Goal: Register for event/course

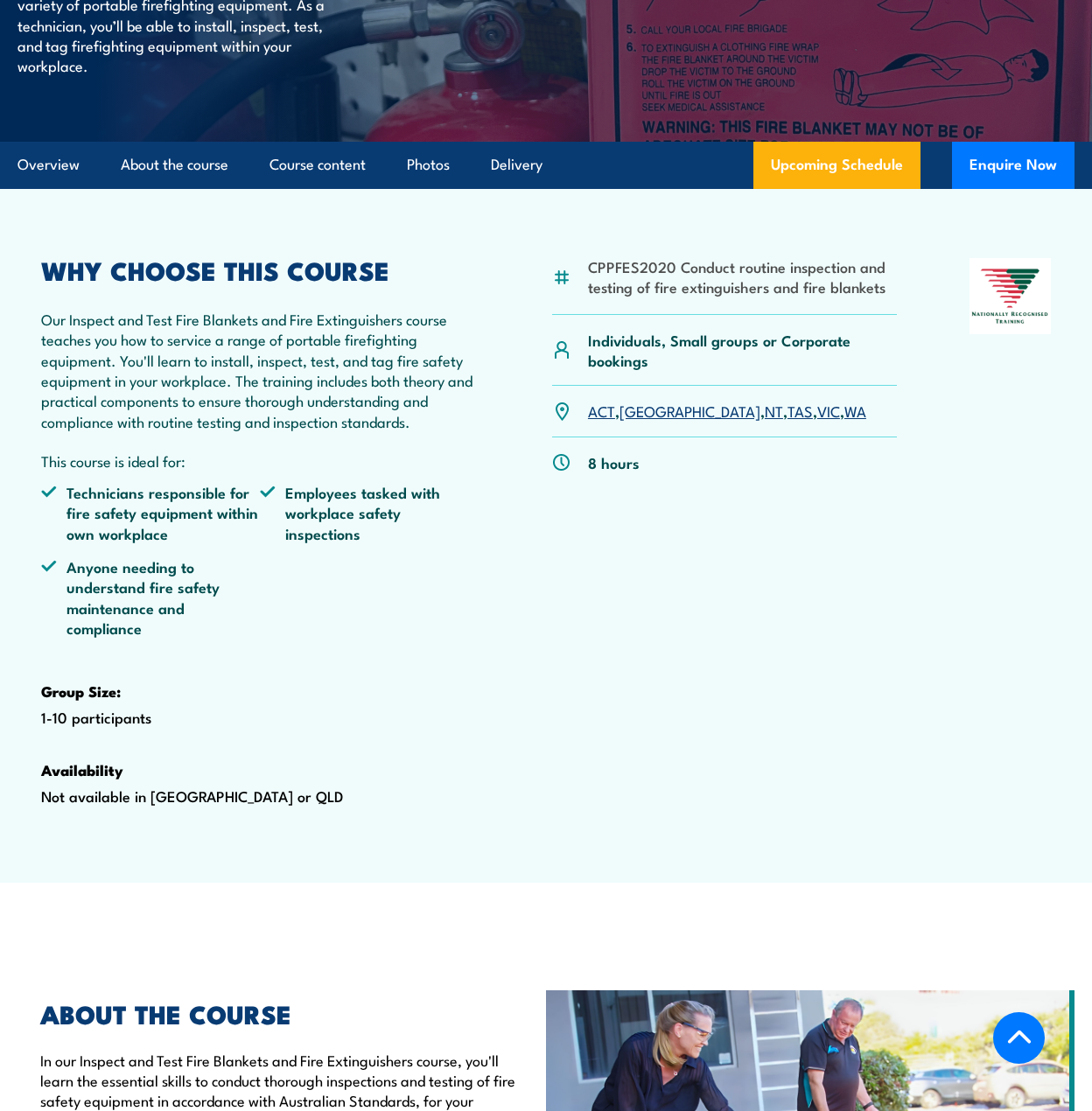
scroll to position [409, 0]
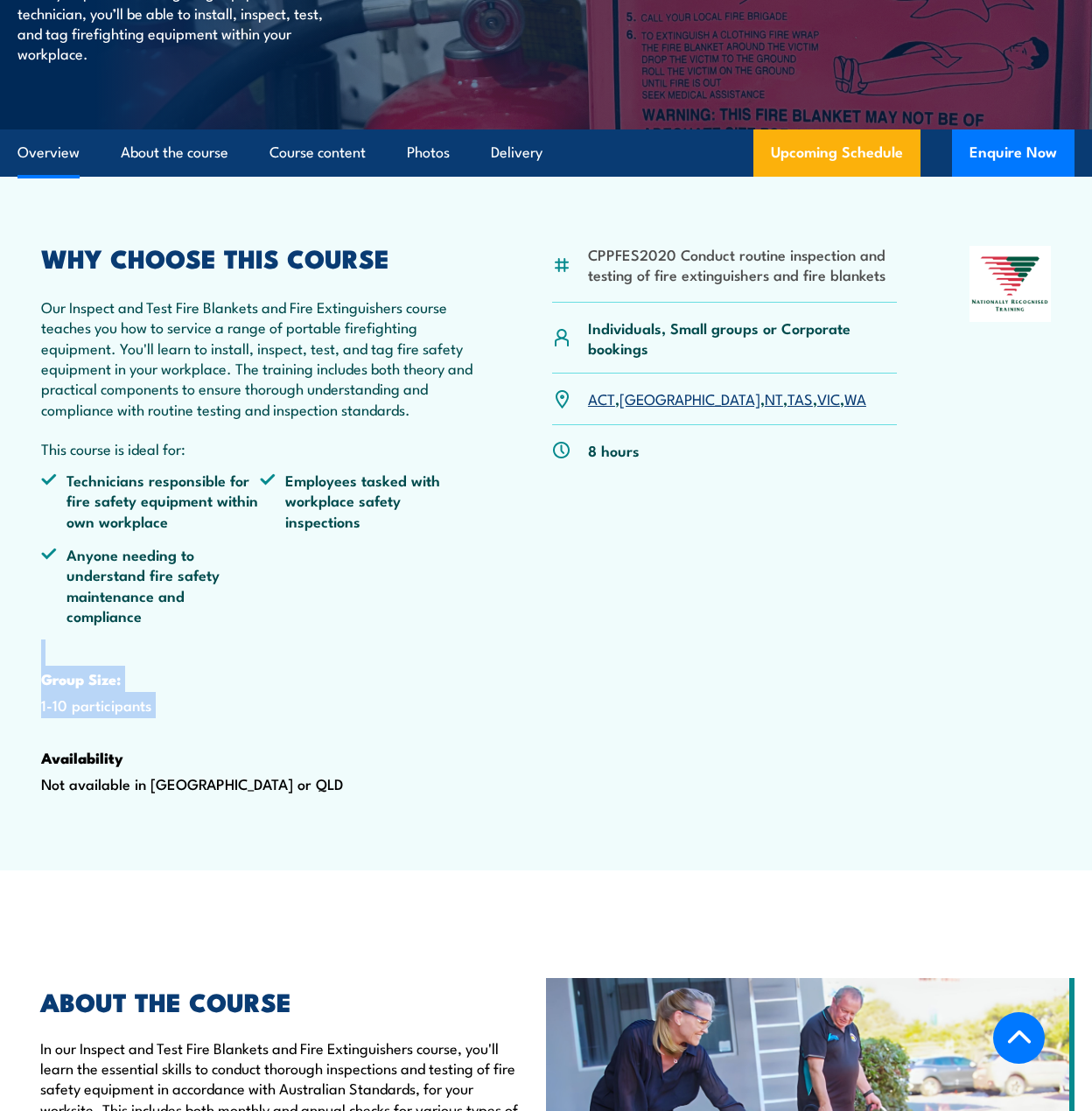
drag, startPoint x: 137, startPoint y: 756, endPoint x: 126, endPoint y: 688, distance: 68.9
click at [126, 688] on div "WHY CHOOSE THIS COURSE Our Inspect and Test Fire Blankets and Fire Extinguisher…" at bounding box center [260, 547] width 437 height 604
click at [256, 627] on li "Anyone needing to understand fire safety maintenance and compliance" at bounding box center [151, 585] width 219 height 82
click at [476, 640] on ul "Technicians responsible for fire safety equipment within own workplace Employee…" at bounding box center [260, 555] width 437 height 170
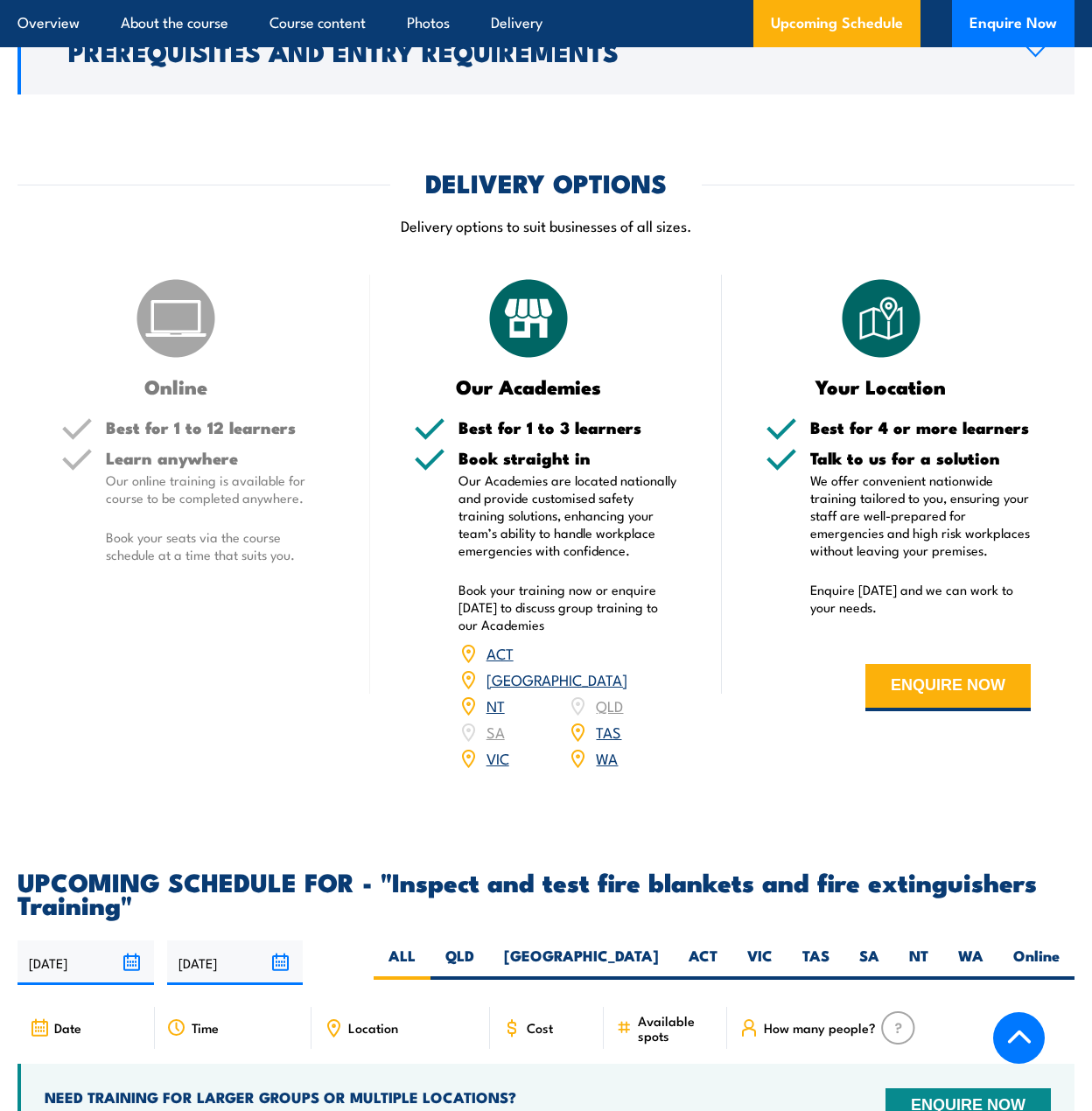
scroll to position [2450, 0]
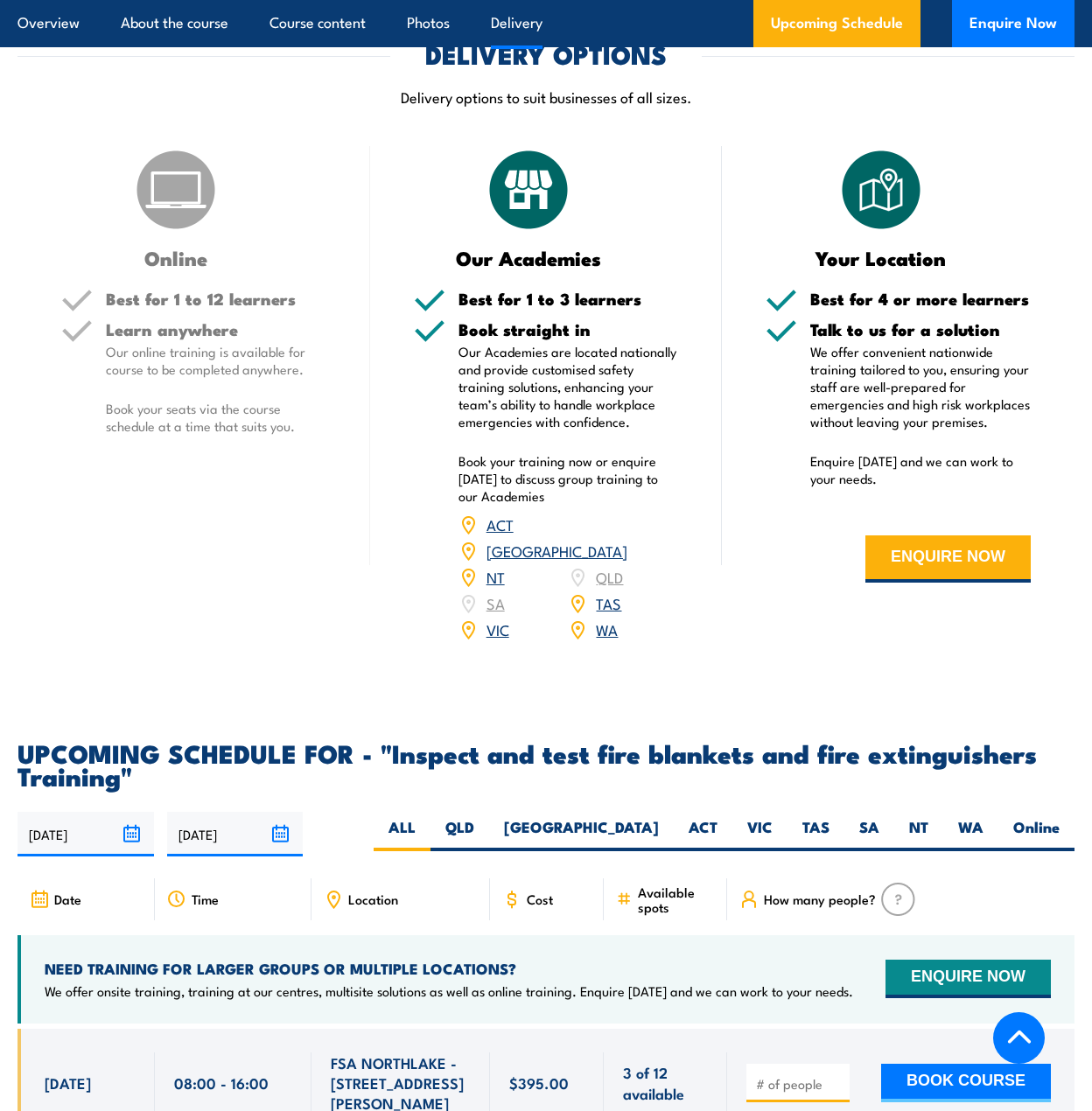
click at [177, 220] on img at bounding box center [176, 190] width 88 height 88
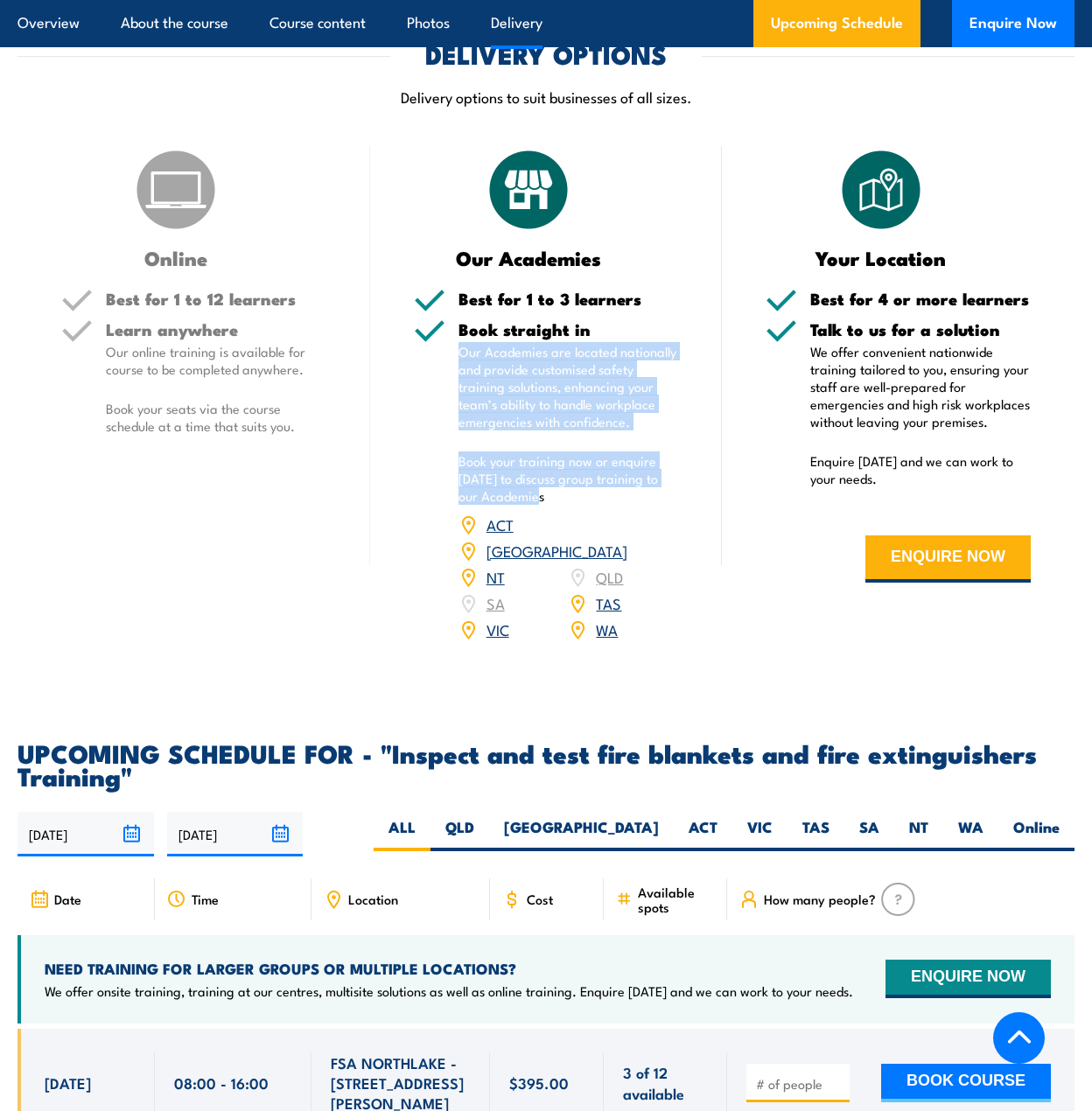
drag, startPoint x: 453, startPoint y: 385, endPoint x: 533, endPoint y: 533, distance: 168.2
click at [533, 533] on div "Book straight in Our Academies are located nationally and provide customised sa…" at bounding box center [546, 493] width 265 height 344
click at [533, 505] on p "Book your training now or enquire [DATE] to discuss group training to our Acade…" at bounding box center [569, 479] width 221 height 53
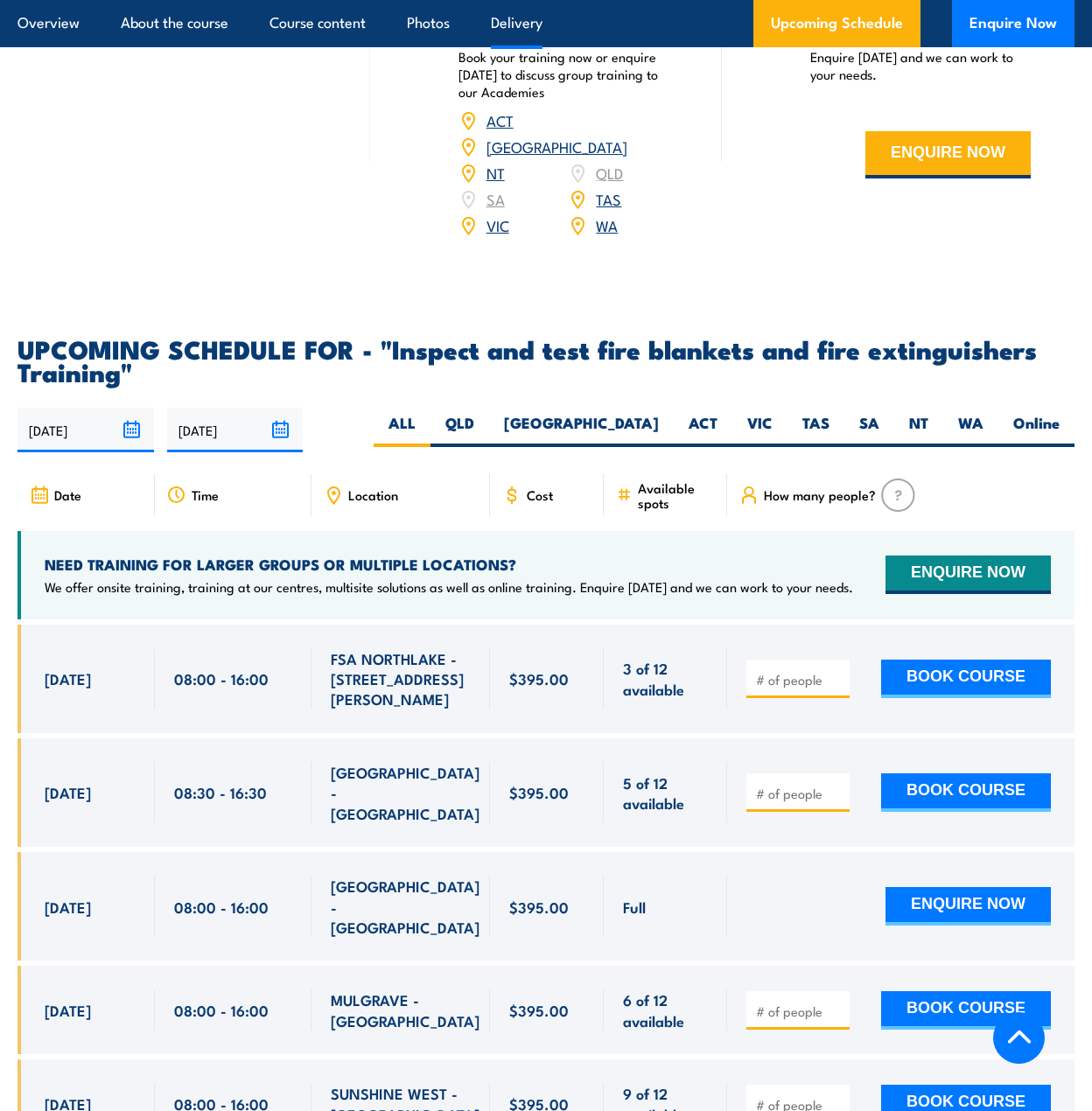
scroll to position [2858, 0]
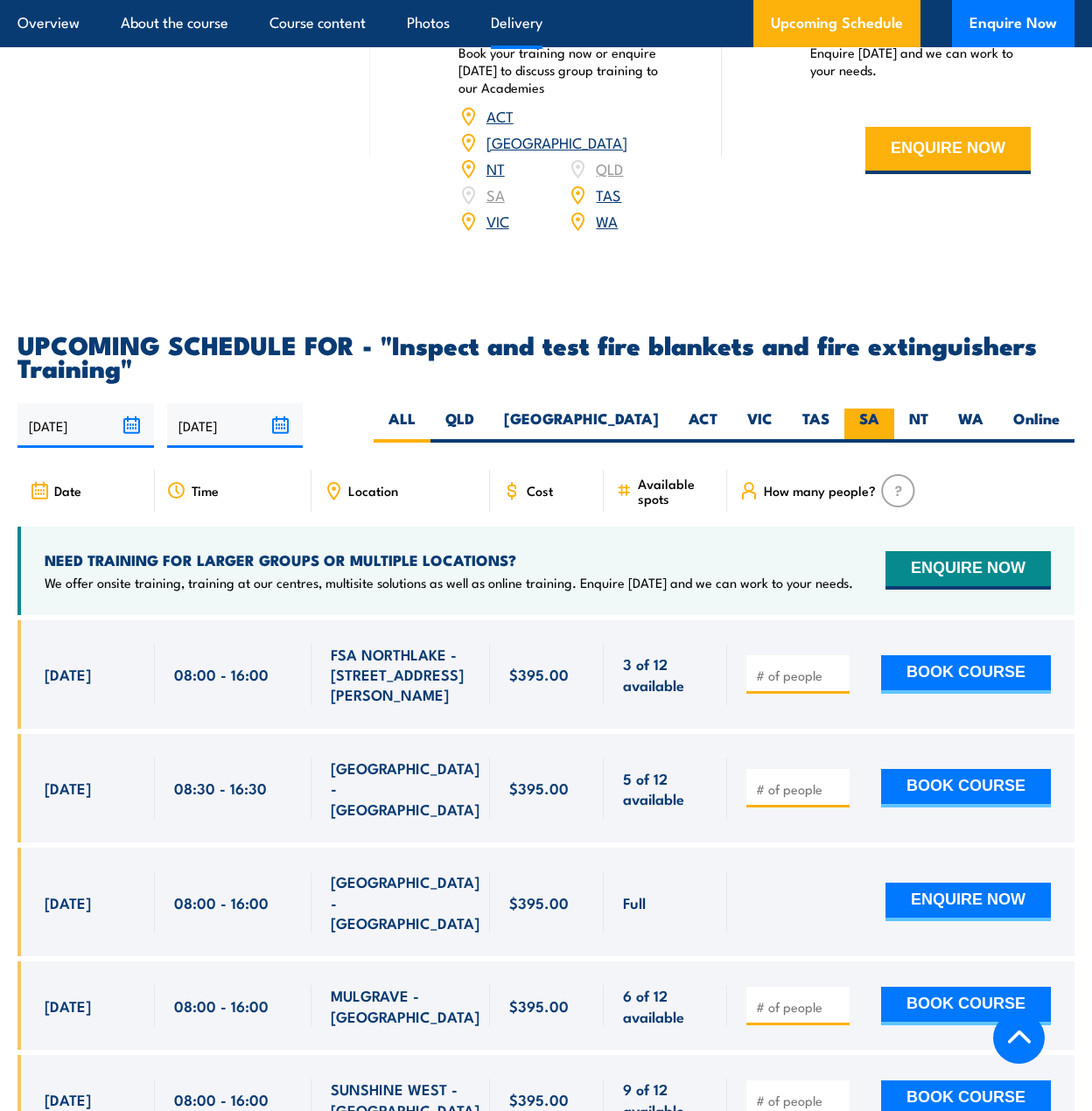
click at [868, 434] on label "SA" at bounding box center [869, 426] width 50 height 34
click at [880, 420] on input "SA" at bounding box center [885, 414] width 11 height 11
radio input "true"
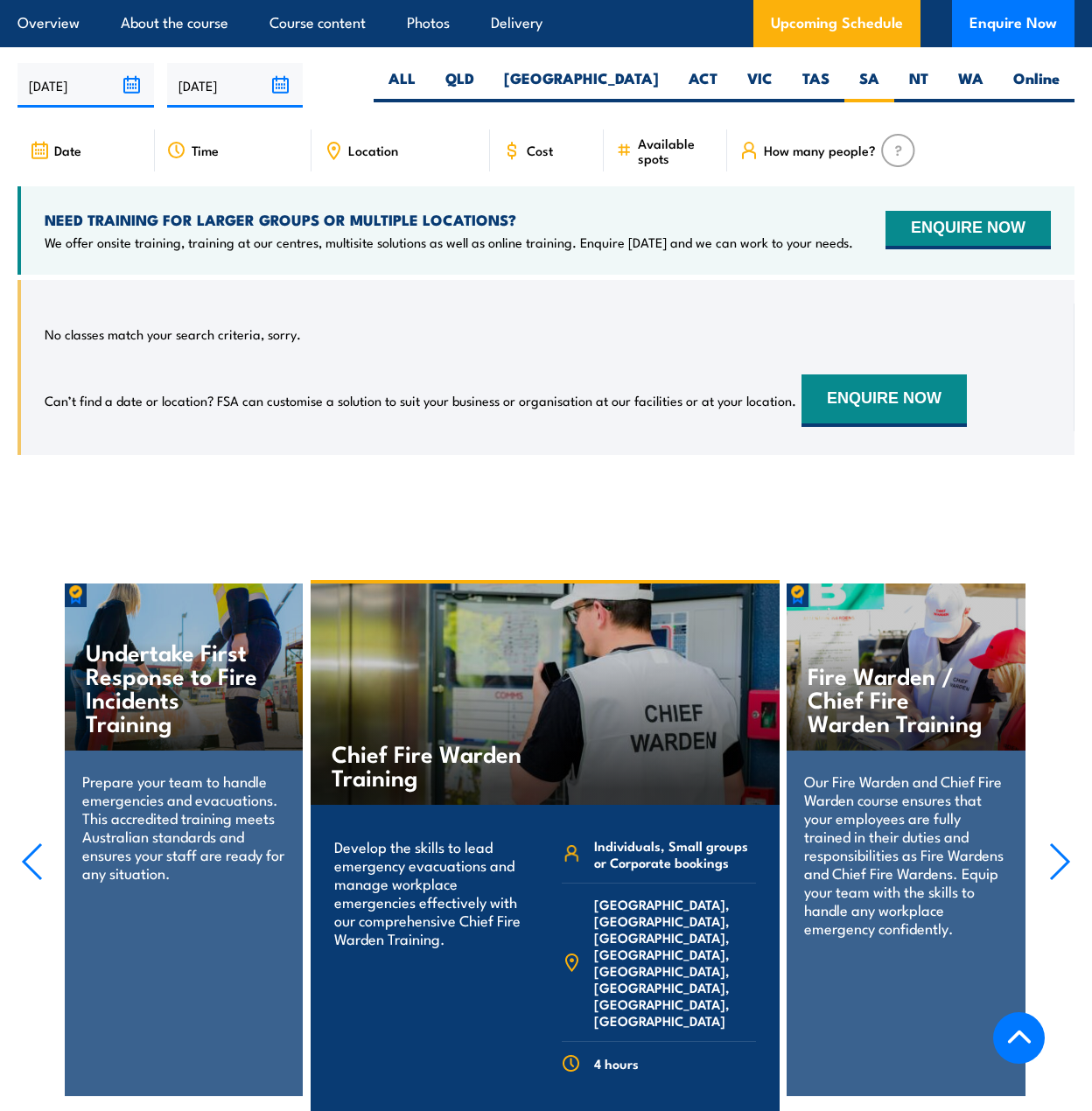
scroll to position [2994, 0]
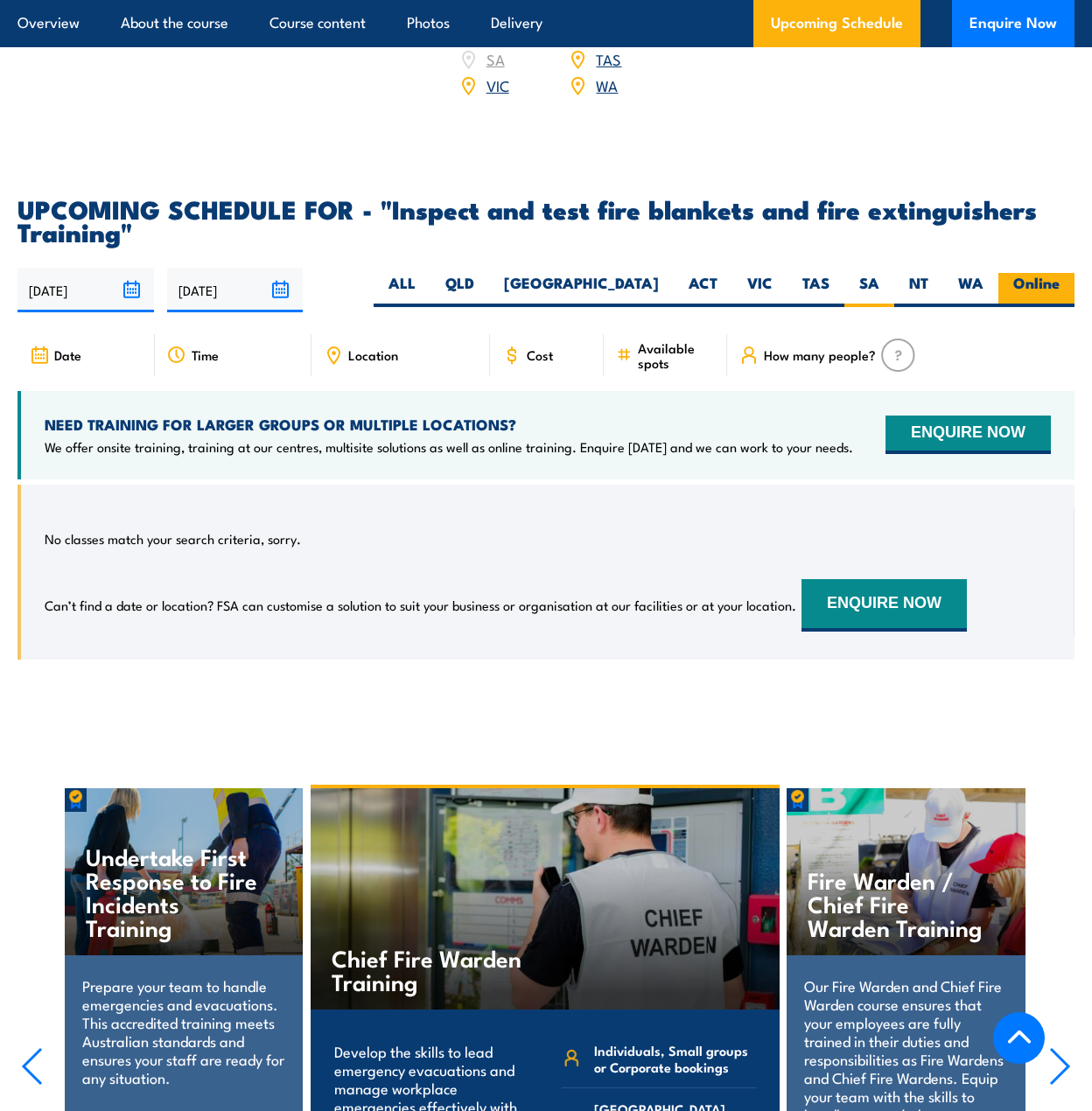
click at [1045, 296] on label "Online" at bounding box center [1036, 290] width 76 height 34
click at [1060, 284] on input "Online" at bounding box center [1066, 278] width 11 height 11
radio input "true"
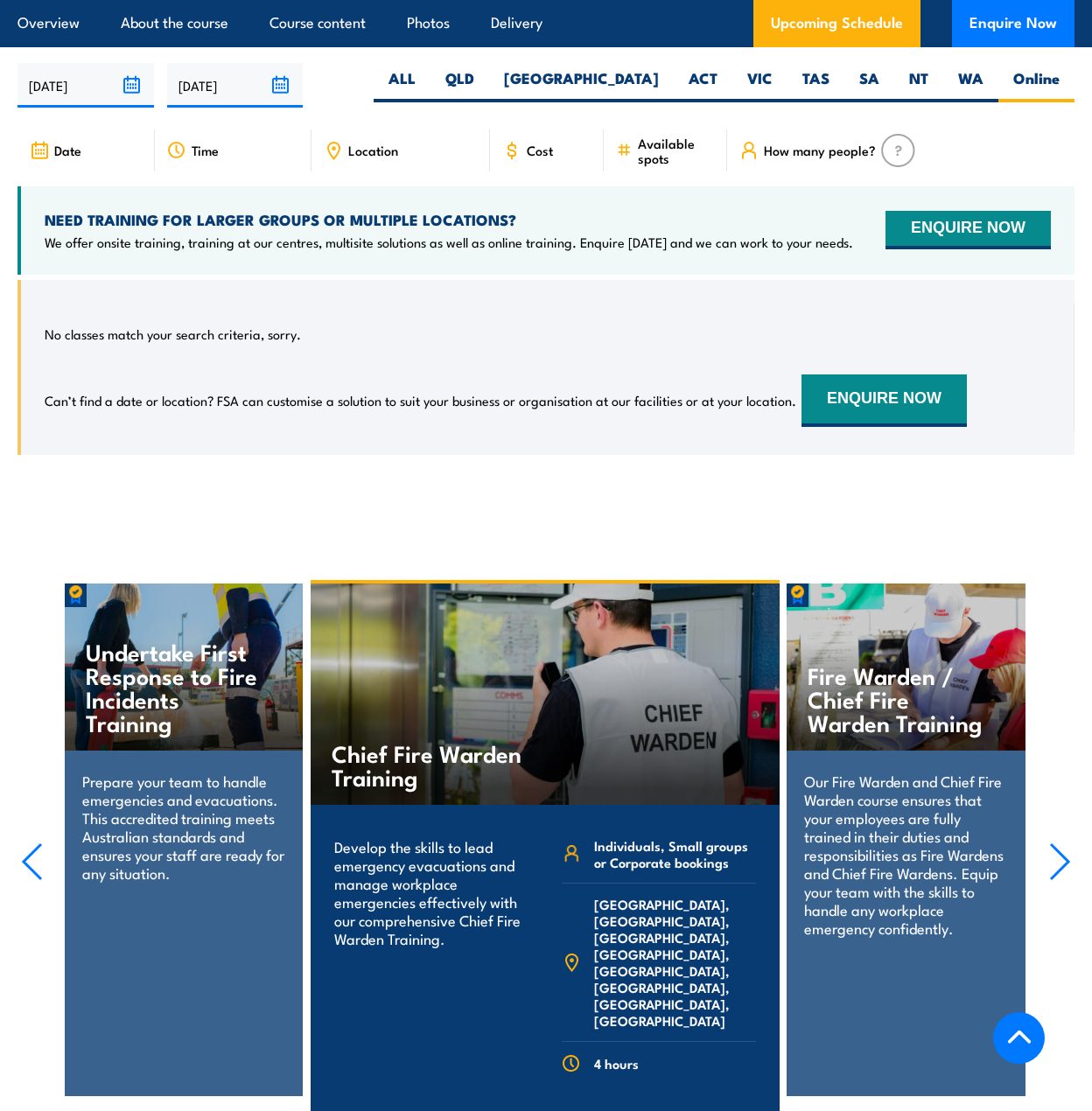
scroll to position [2994, 0]
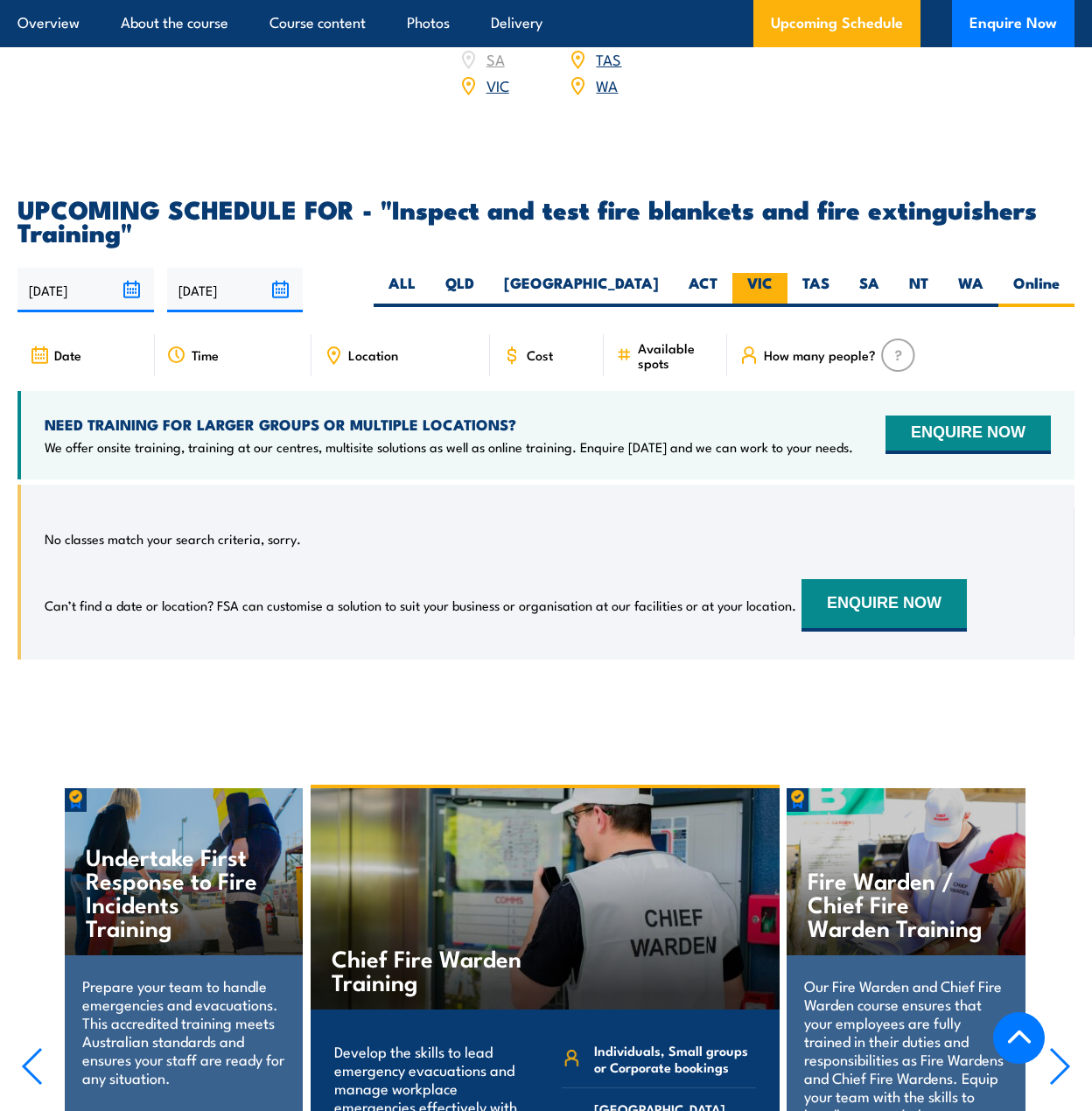
click at [765, 295] on label "VIC" at bounding box center [760, 290] width 55 height 34
click at [773, 284] on input "VIC" at bounding box center [779, 278] width 11 height 11
radio input "true"
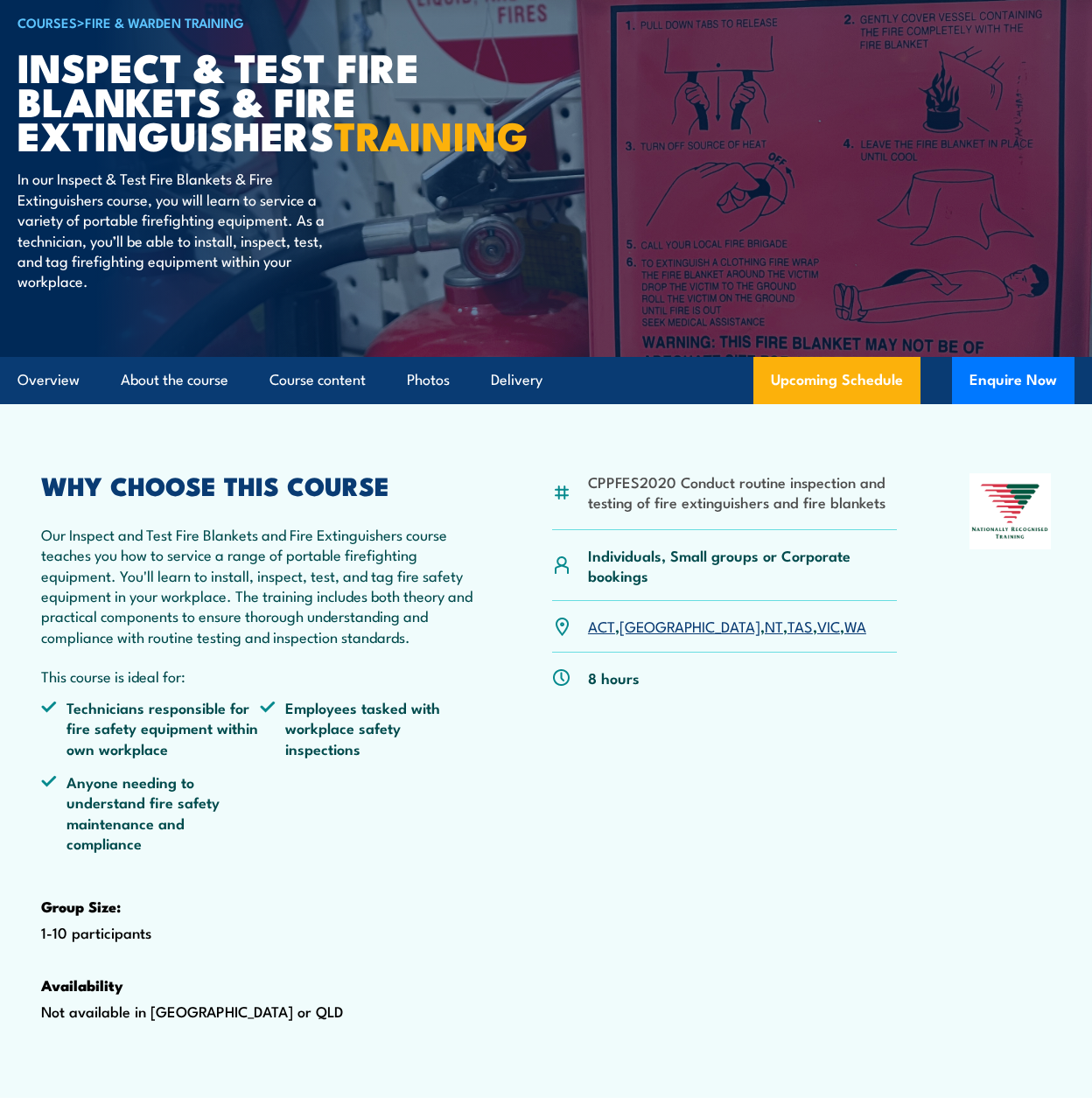
scroll to position [204, 0]
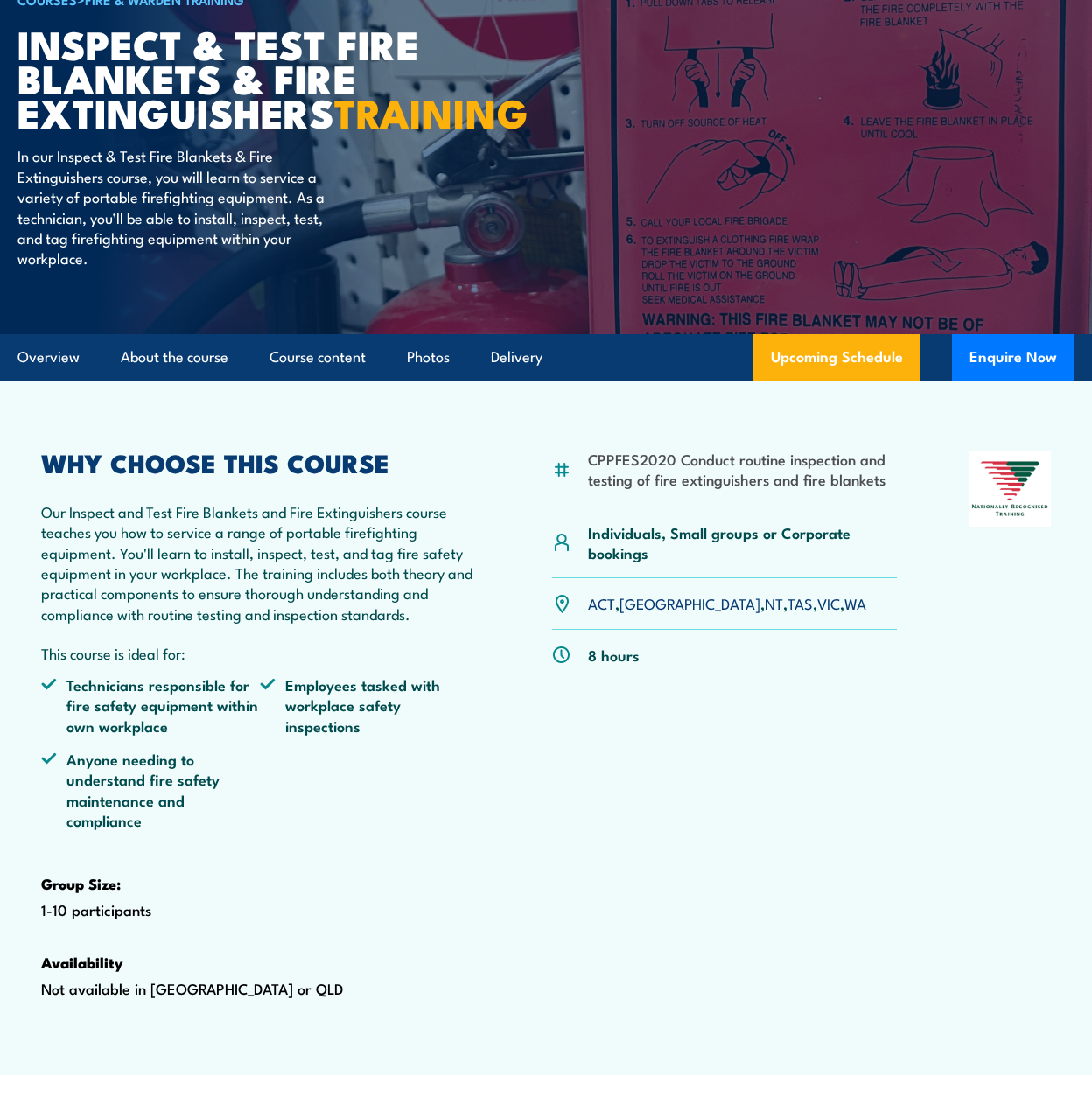
click at [640, 614] on link "[GEOGRAPHIC_DATA]" at bounding box center [689, 603] width 141 height 21
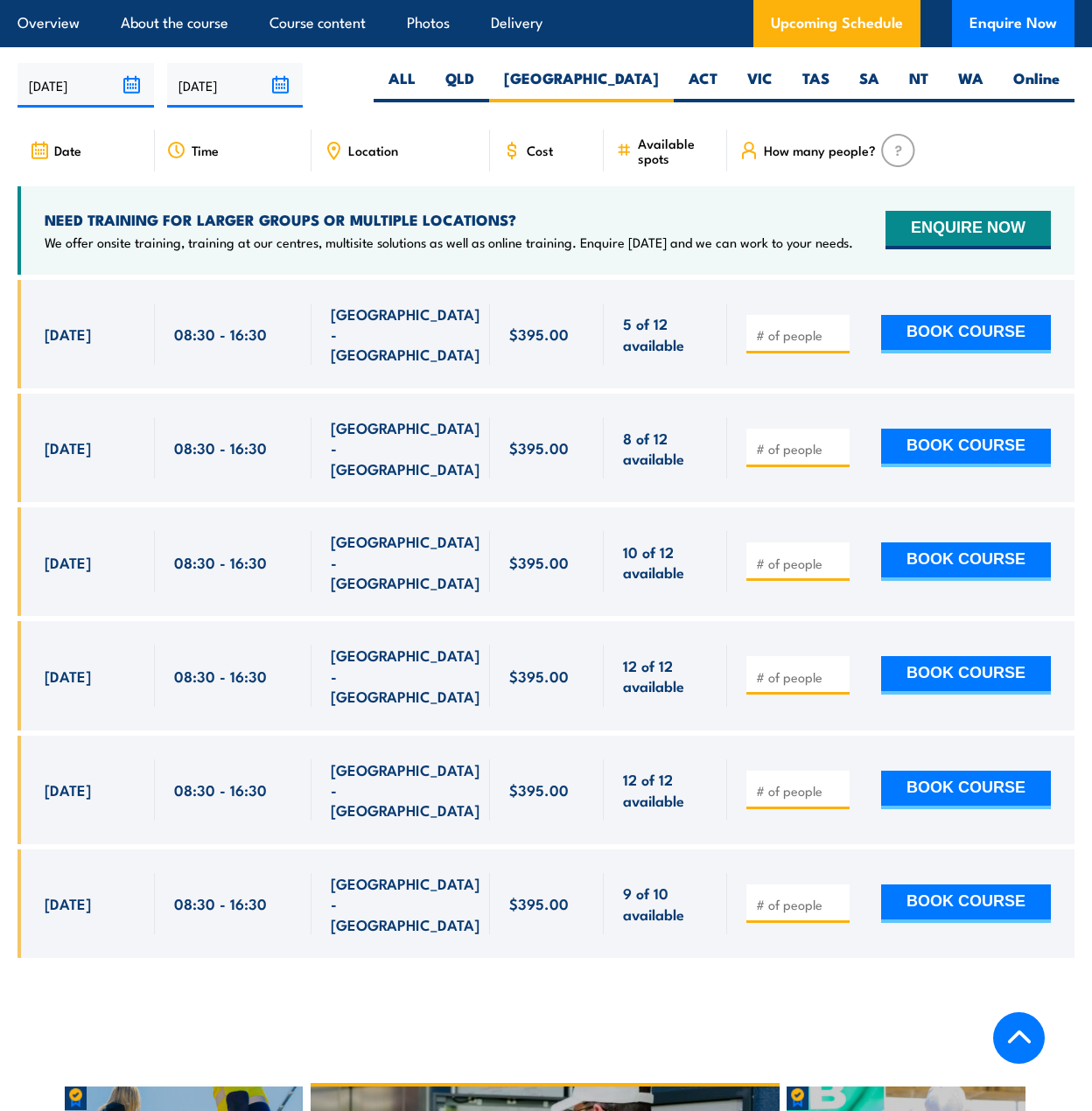
scroll to position [3220, 0]
